Goal: Task Accomplishment & Management: Use online tool/utility

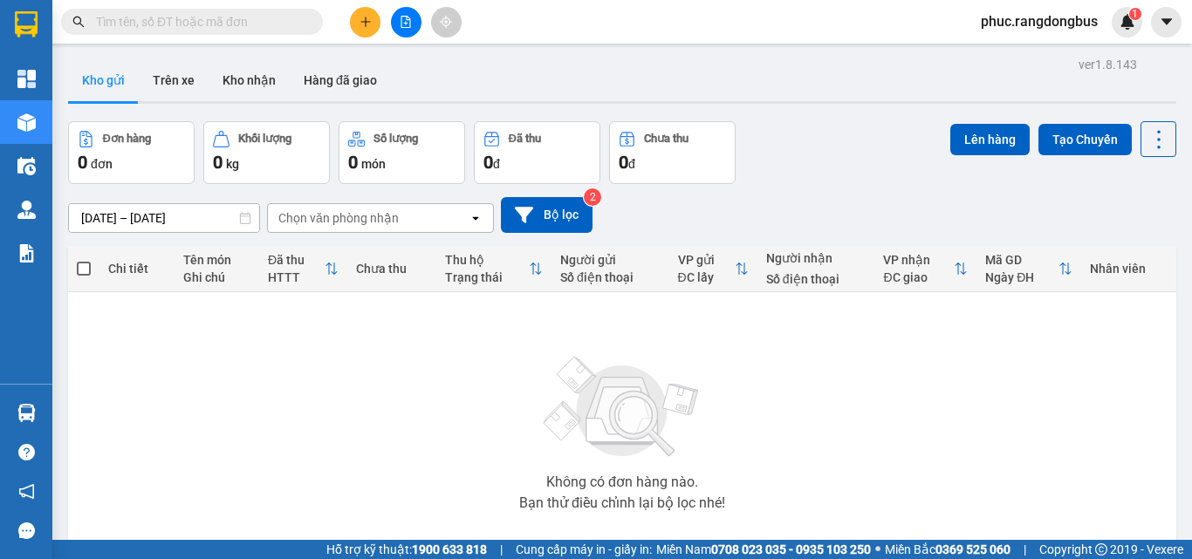
click at [291, 24] on input "text" at bounding box center [199, 21] width 206 height 19
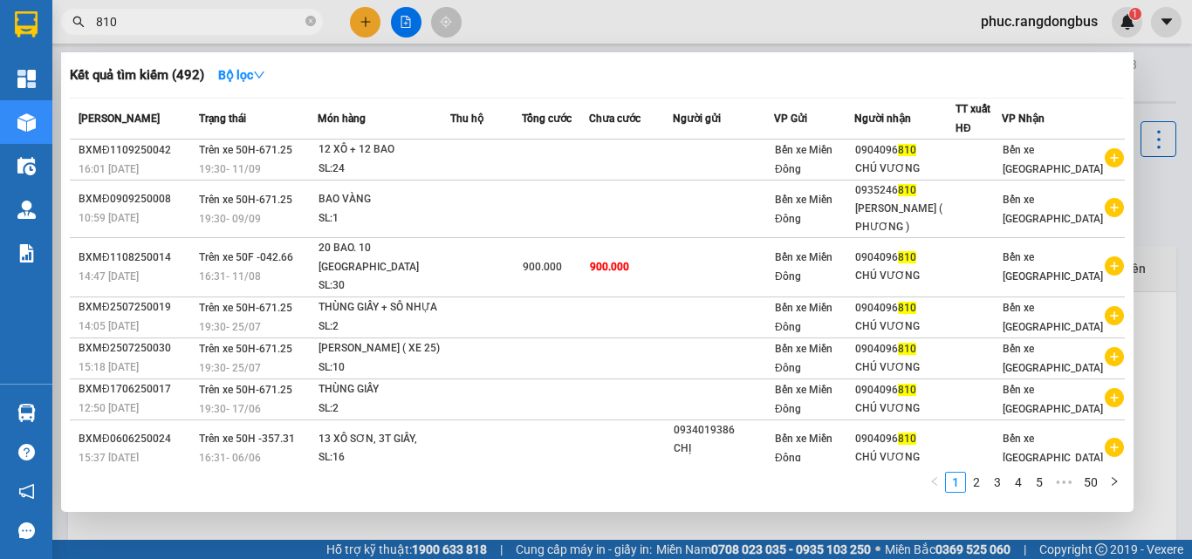
type input "810"
click at [316, 16] on span "810" at bounding box center [192, 22] width 262 height 26
click at [312, 20] on icon "close-circle" at bounding box center [310, 21] width 10 height 10
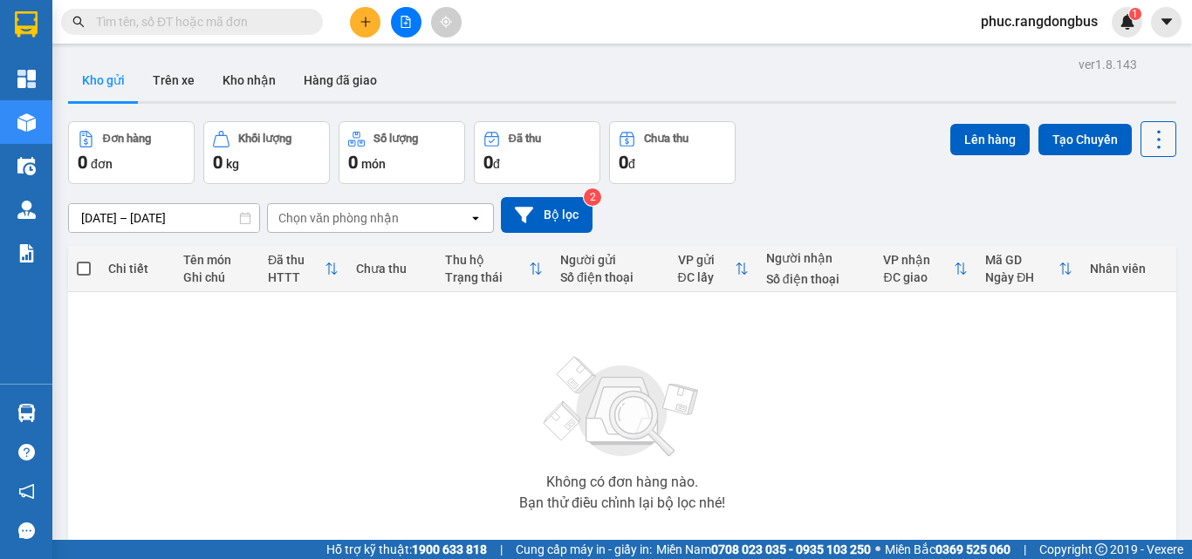
click at [1146, 144] on icon at bounding box center [1158, 139] width 24 height 24
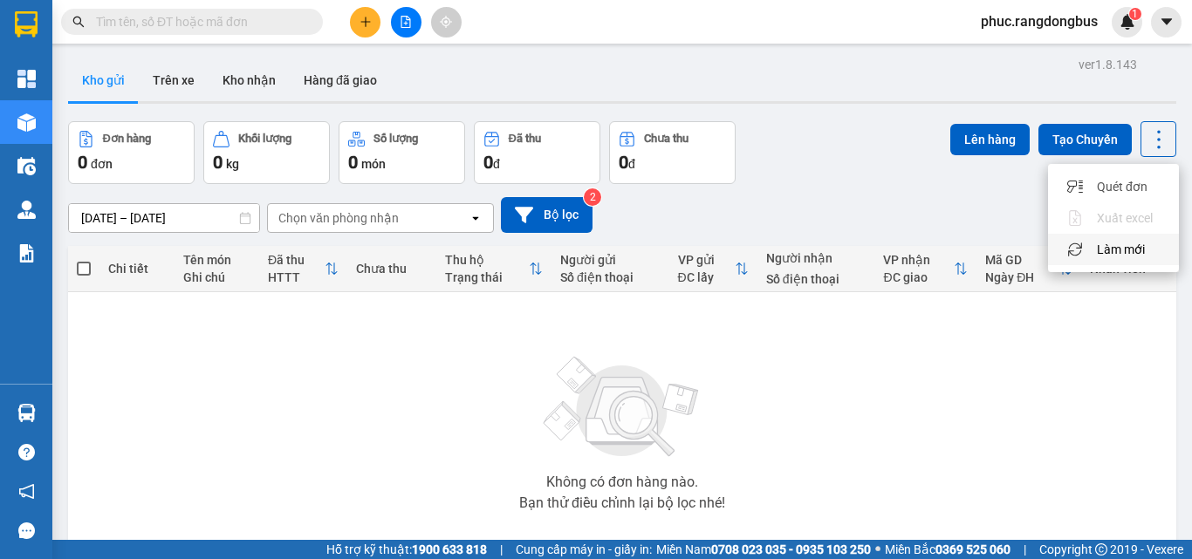
click at [1132, 254] on span "Làm mới" at bounding box center [1121, 249] width 48 height 17
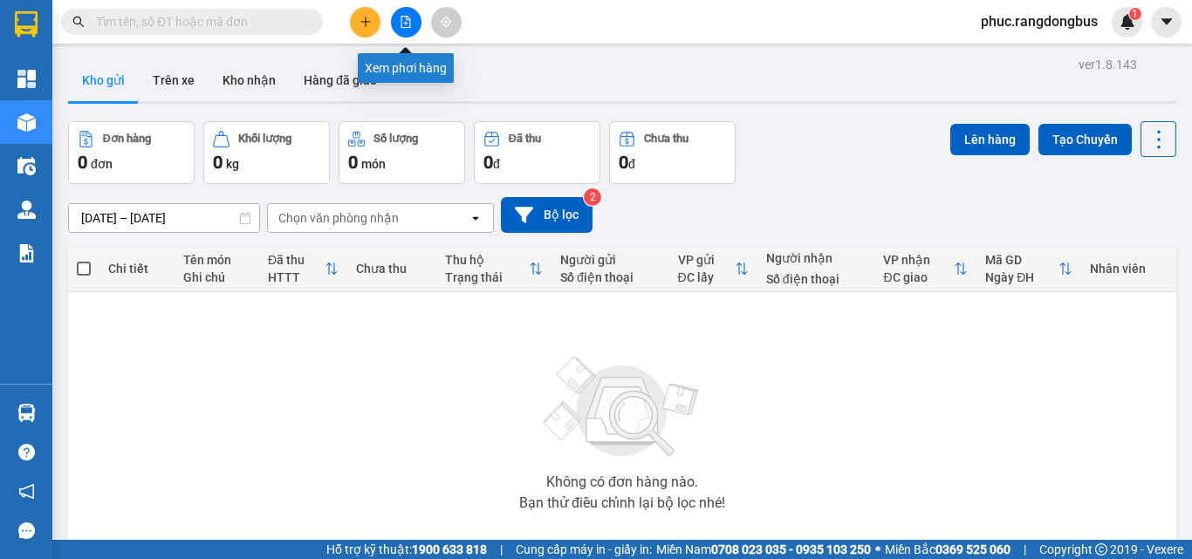
click at [405, 21] on icon "file-add" at bounding box center [406, 22] width 12 height 12
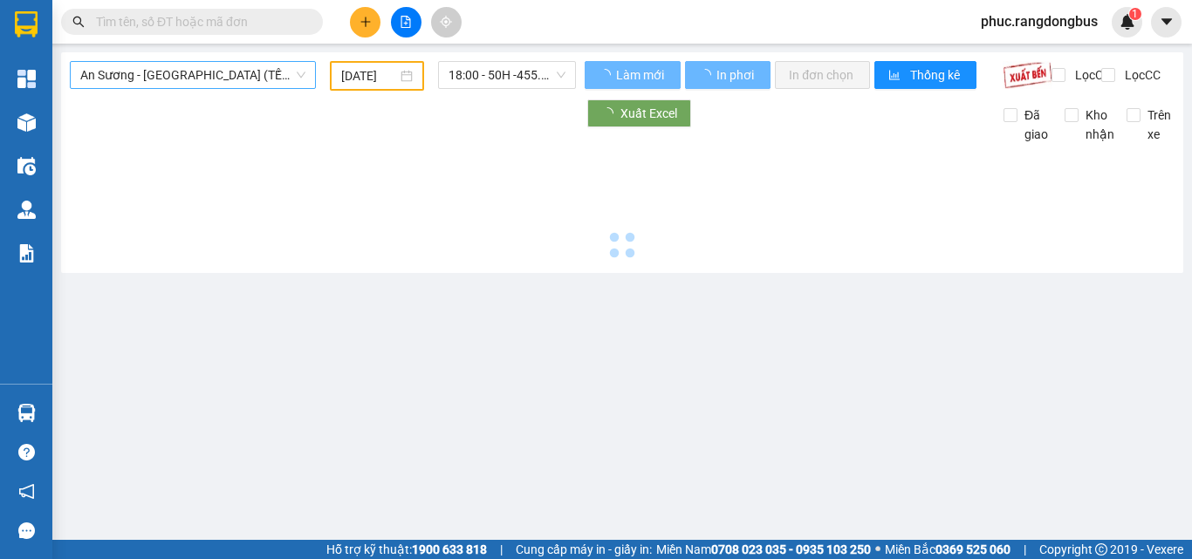
type input "[DATE]"
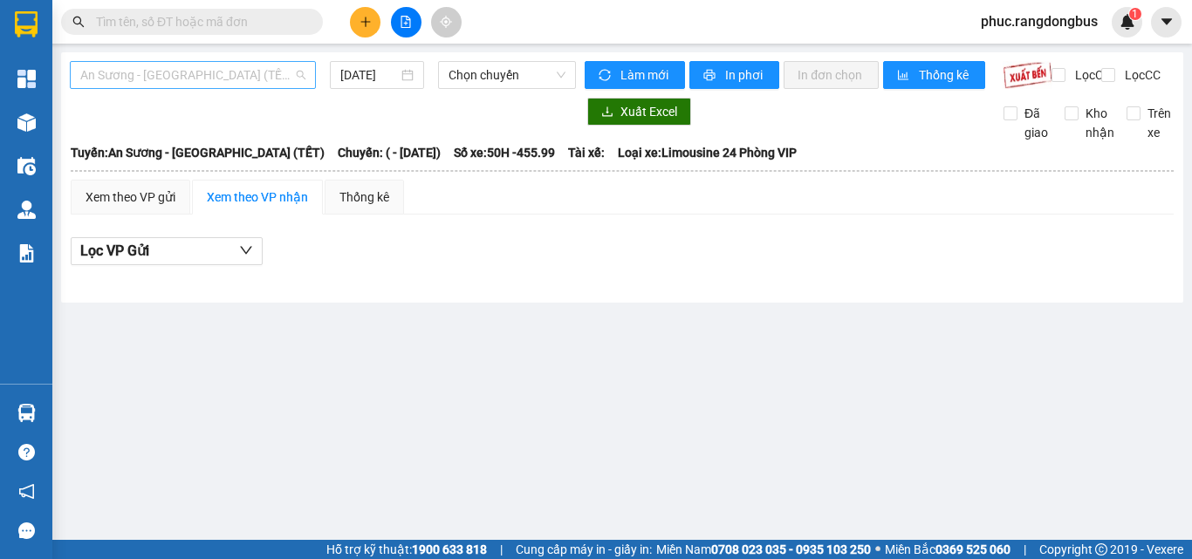
click at [224, 63] on span "An Sương - [GEOGRAPHIC_DATA] (TẾT)" at bounding box center [192, 75] width 225 height 26
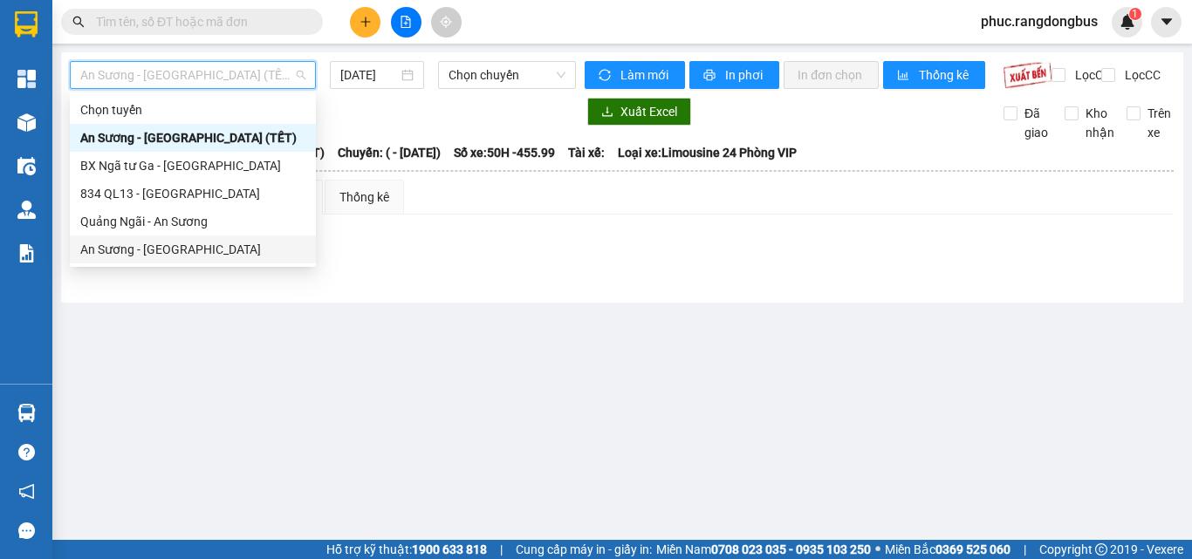
click at [243, 254] on div "An Sương - [GEOGRAPHIC_DATA]" at bounding box center [192, 249] width 225 height 19
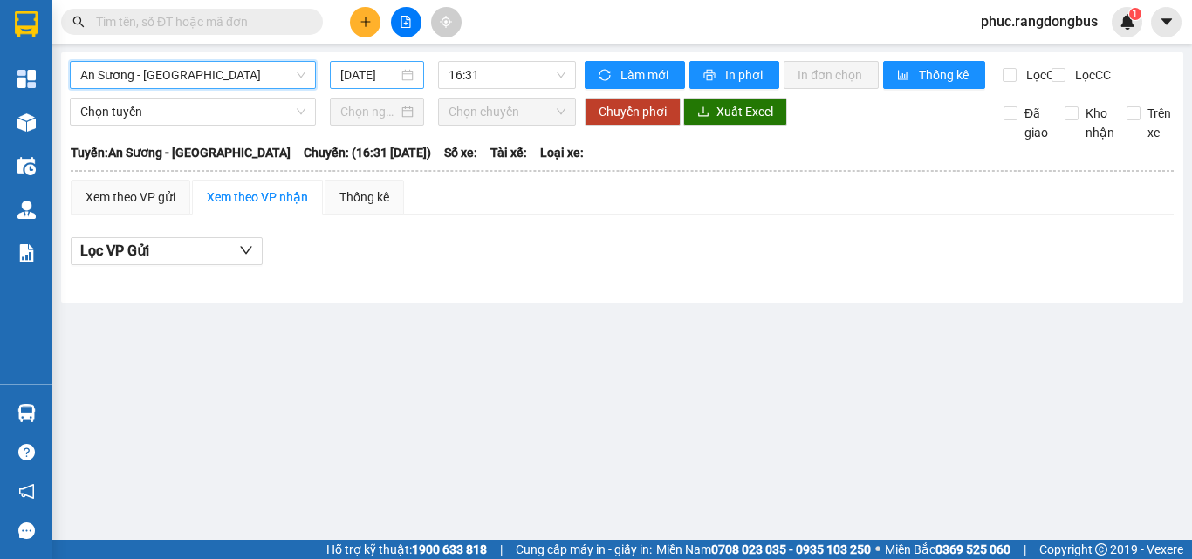
click at [366, 79] on input "[DATE]" at bounding box center [369, 74] width 58 height 19
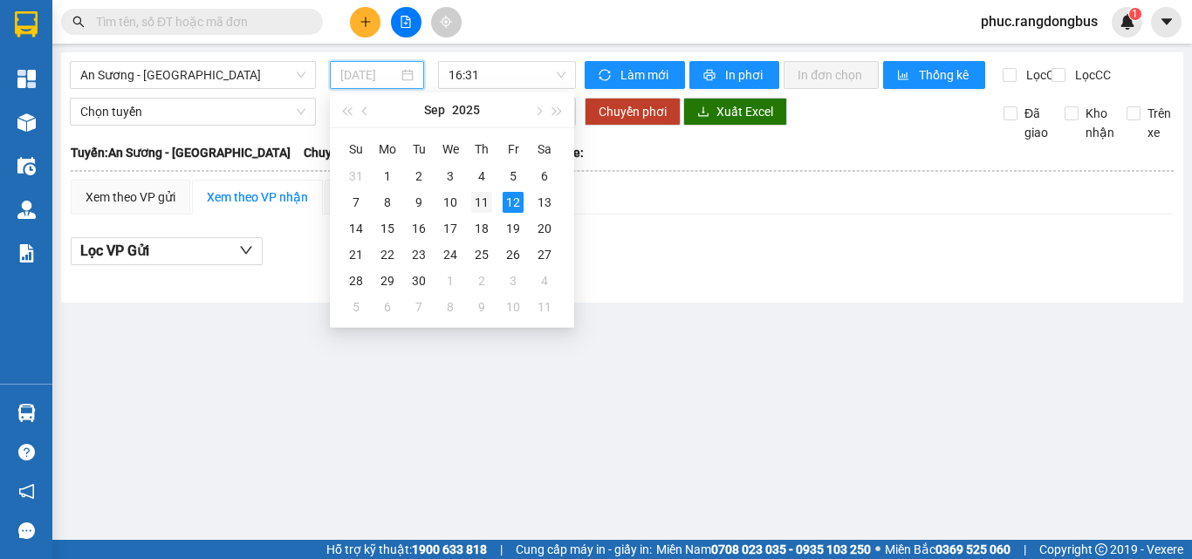
click at [475, 204] on div "11" at bounding box center [481, 202] width 21 height 21
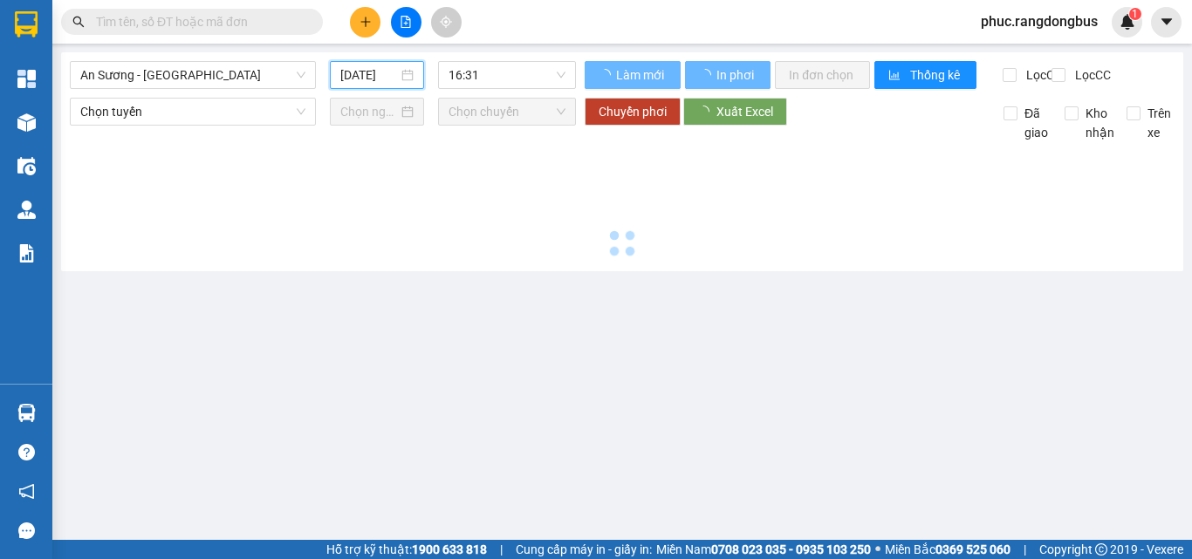
type input "[DATE]"
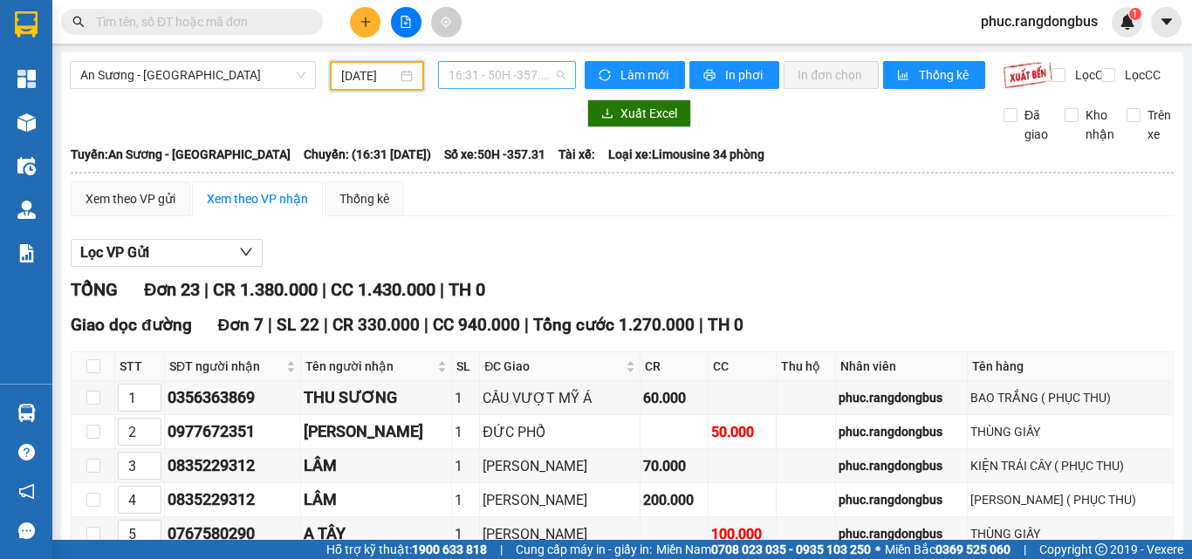
click at [525, 82] on span "16:31 - 50H -357.31" at bounding box center [506, 75] width 117 height 26
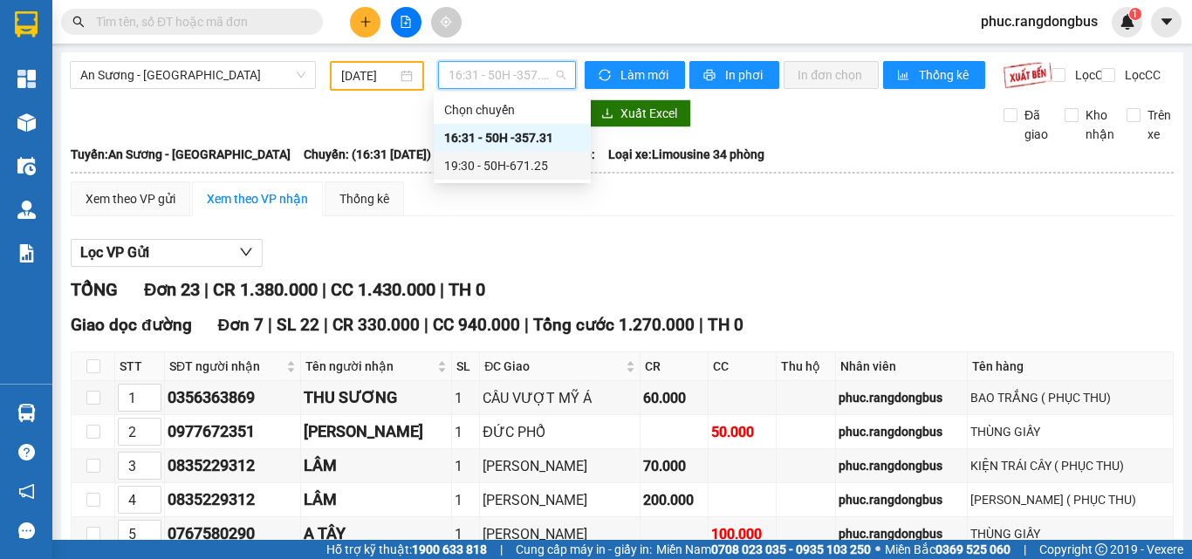
click at [529, 168] on div "19:30 - 50H-671.25" at bounding box center [512, 165] width 136 height 19
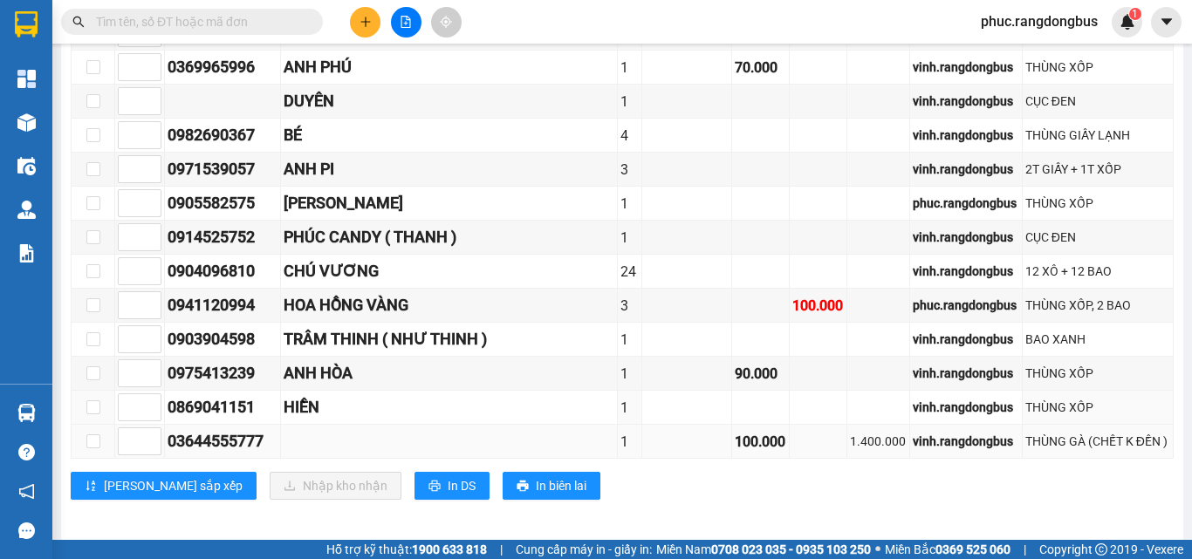
scroll to position [790, 0]
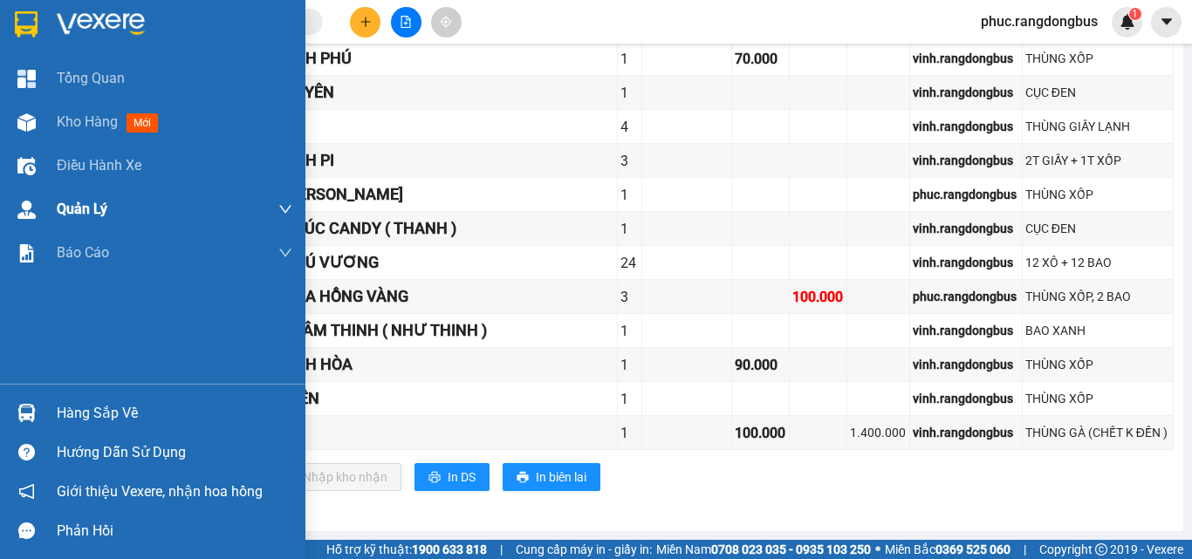
click at [140, 118] on span "mới" at bounding box center [142, 122] width 31 height 19
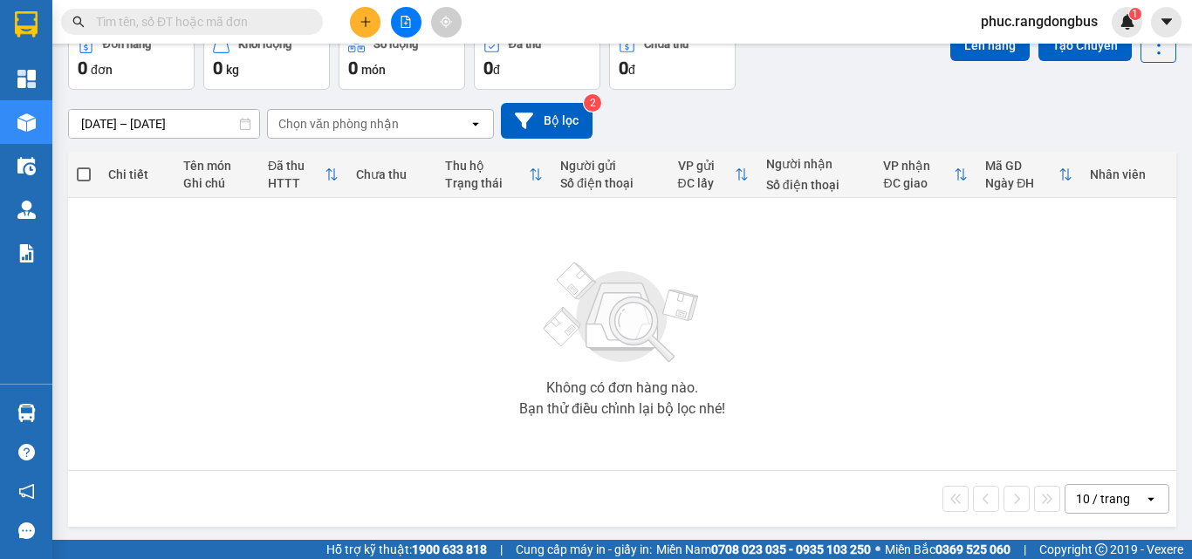
scroll to position [97, 0]
